Goal: Task Accomplishment & Management: Complete application form

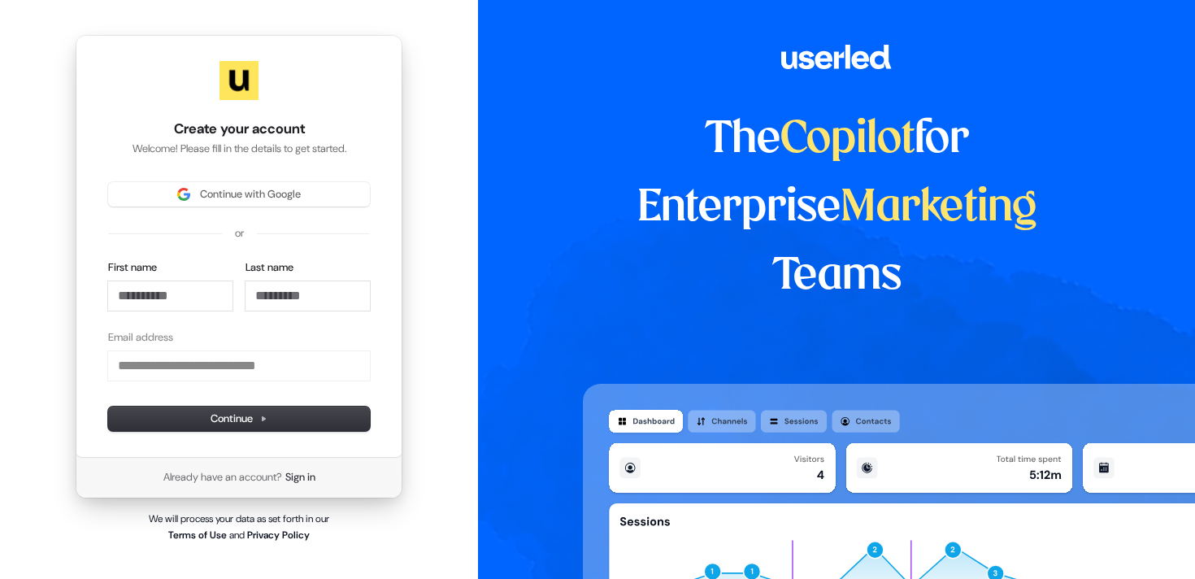
type input "**********"
click at [266, 197] on span "Continue with Google" at bounding box center [250, 194] width 101 height 15
type input "**********"
